Goal: Task Accomplishment & Management: Manage account settings

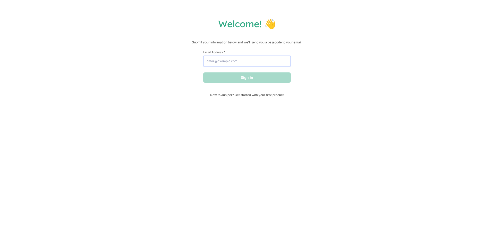
click at [251, 61] on input "Email Address *" at bounding box center [246, 61] width 87 height 10
type input "[EMAIL_ADDRESS][DOMAIN_NAME]"
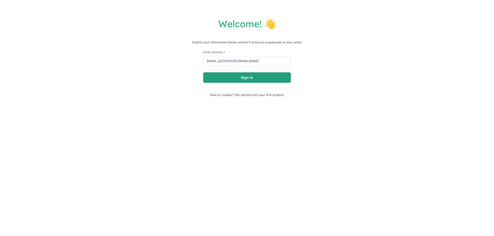
click at [255, 77] on button "Sign in" at bounding box center [246, 78] width 87 height 10
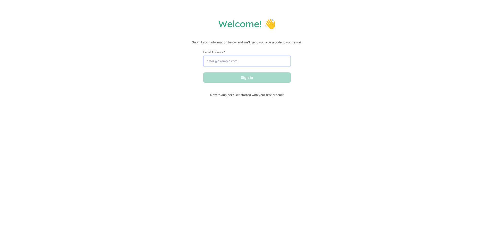
click at [231, 61] on input "Email Address *" at bounding box center [246, 61] width 87 height 10
type input "[EMAIL_ADDRESS][DOMAIN_NAME]"
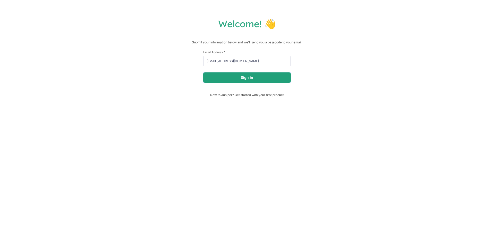
click at [236, 80] on button "Sign in" at bounding box center [246, 78] width 87 height 10
